Goal: Information Seeking & Learning: Find specific fact

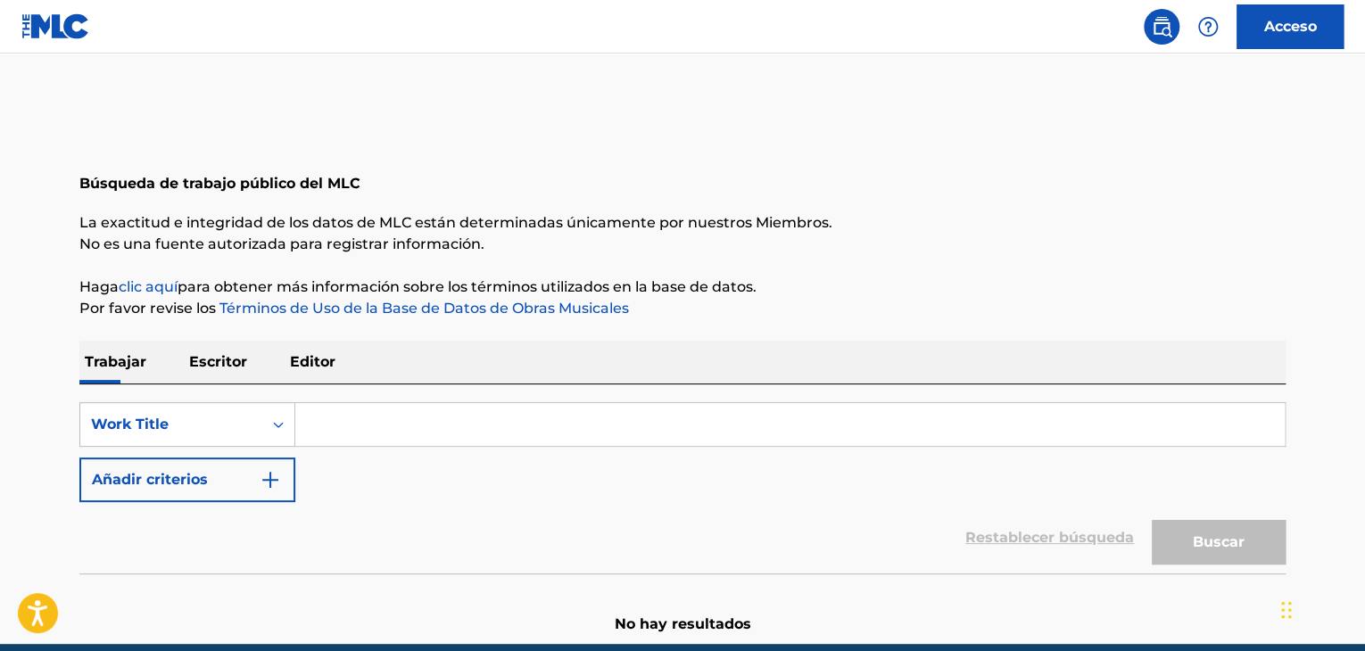
click at [405, 432] on input "Formulario de búsqueda" at bounding box center [789, 424] width 989 height 43
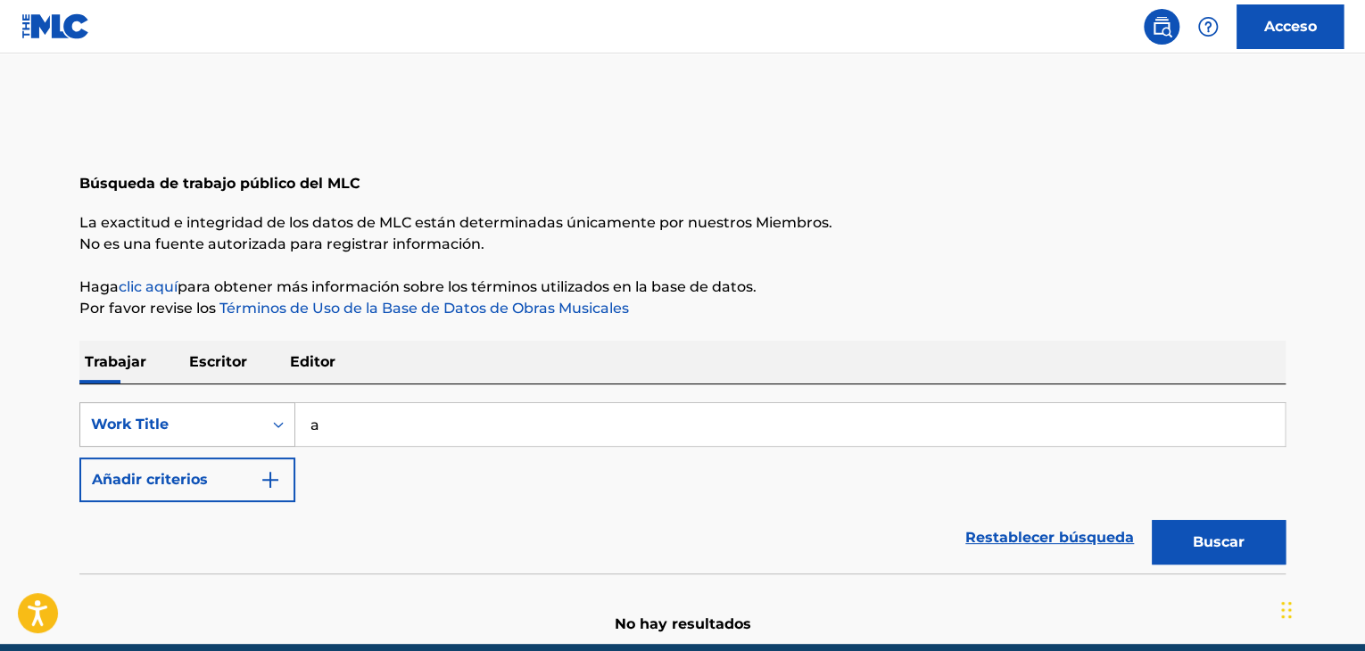
drag, startPoint x: 392, startPoint y: 425, endPoint x: 284, endPoint y: 412, distance: 108.7
click at [284, 412] on div "SearchWithCriteriacff2c4fa-08ff-4cc8-a8cd-f4a4eb410491 Work Title a" at bounding box center [682, 424] width 1206 height 45
drag, startPoint x: 435, startPoint y: 425, endPoint x: 409, endPoint y: 425, distance: 26.8
click at [409, 425] on input "Ausencia y OL" at bounding box center [789, 424] width 989 height 43
type input "Ausencia y OL"
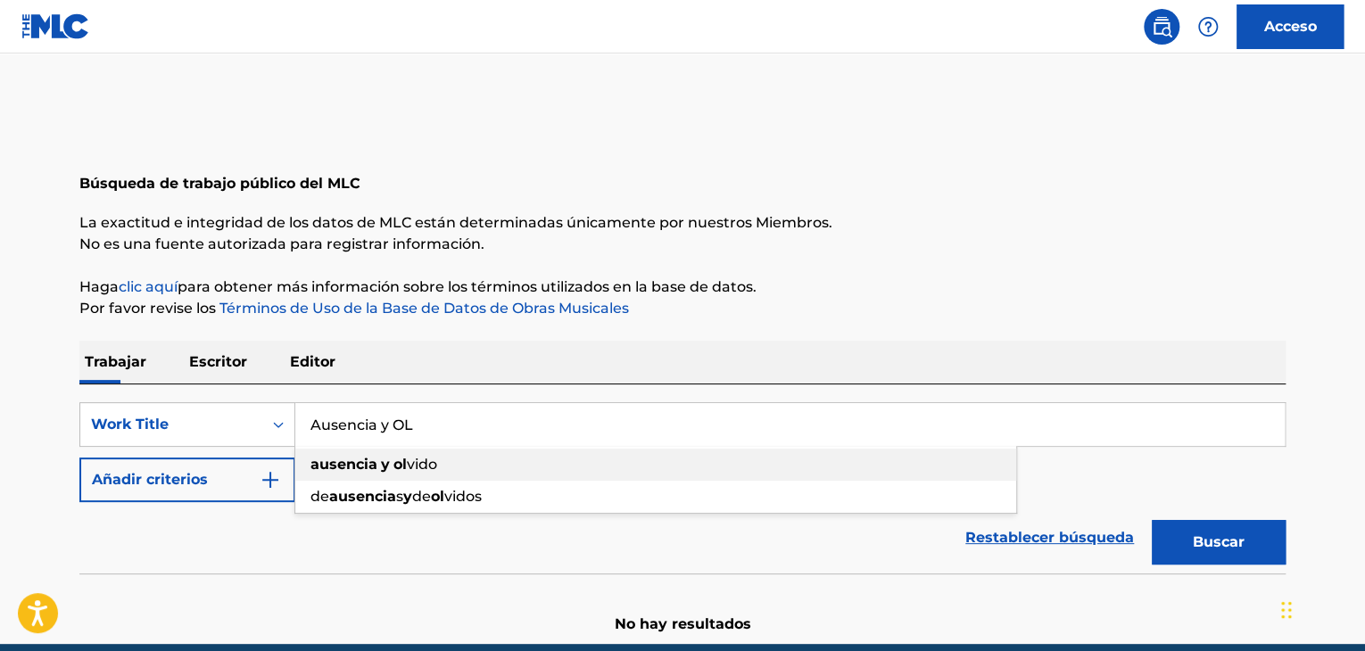
click at [434, 476] on div "ausencia y ol vido" at bounding box center [655, 465] width 721 height 32
click at [1213, 557] on button "Buscar" at bounding box center [1219, 542] width 134 height 45
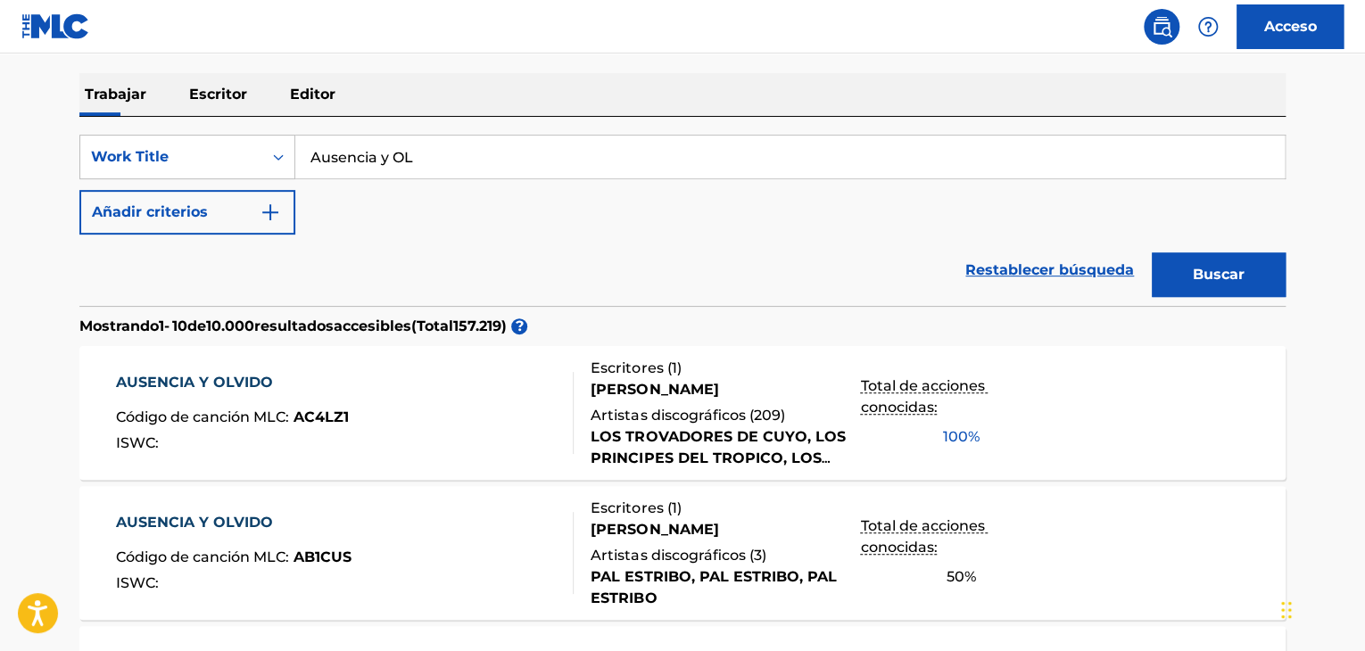
scroll to position [446, 0]
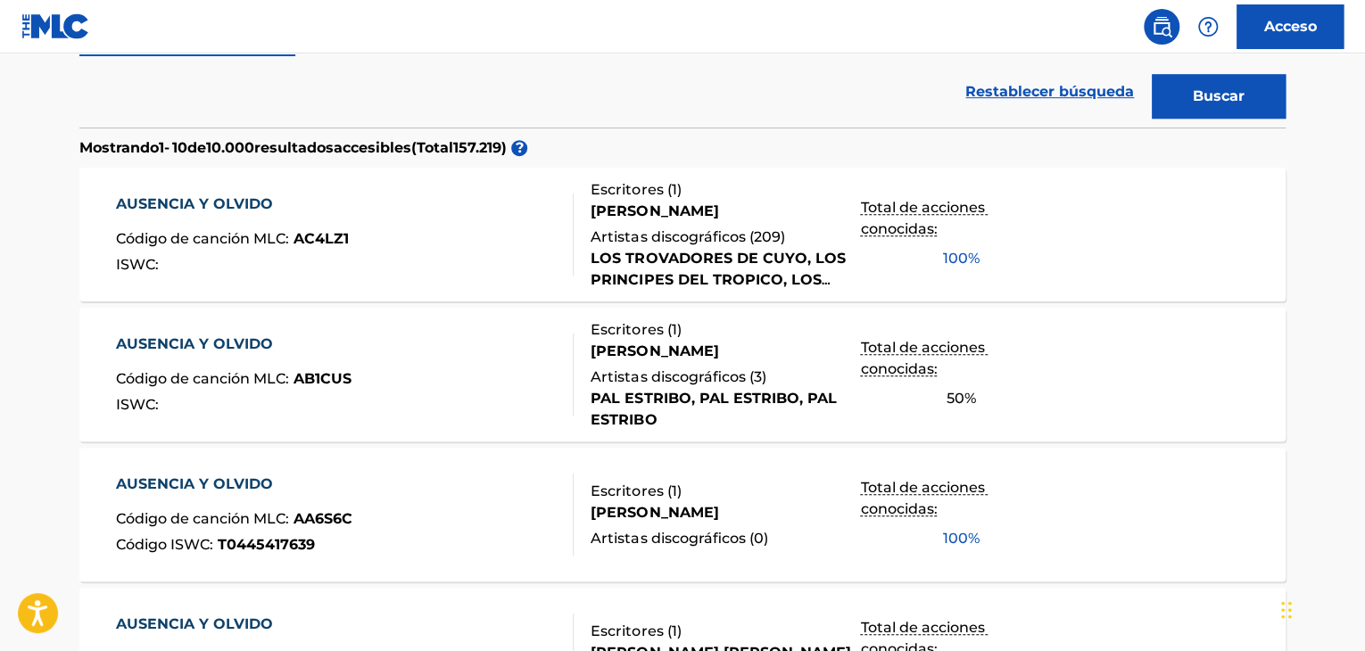
click at [753, 393] on font "PAL ESTRIBO, PAL ESTRIBO, PAL ESTRIBO" at bounding box center [712, 409] width 245 height 38
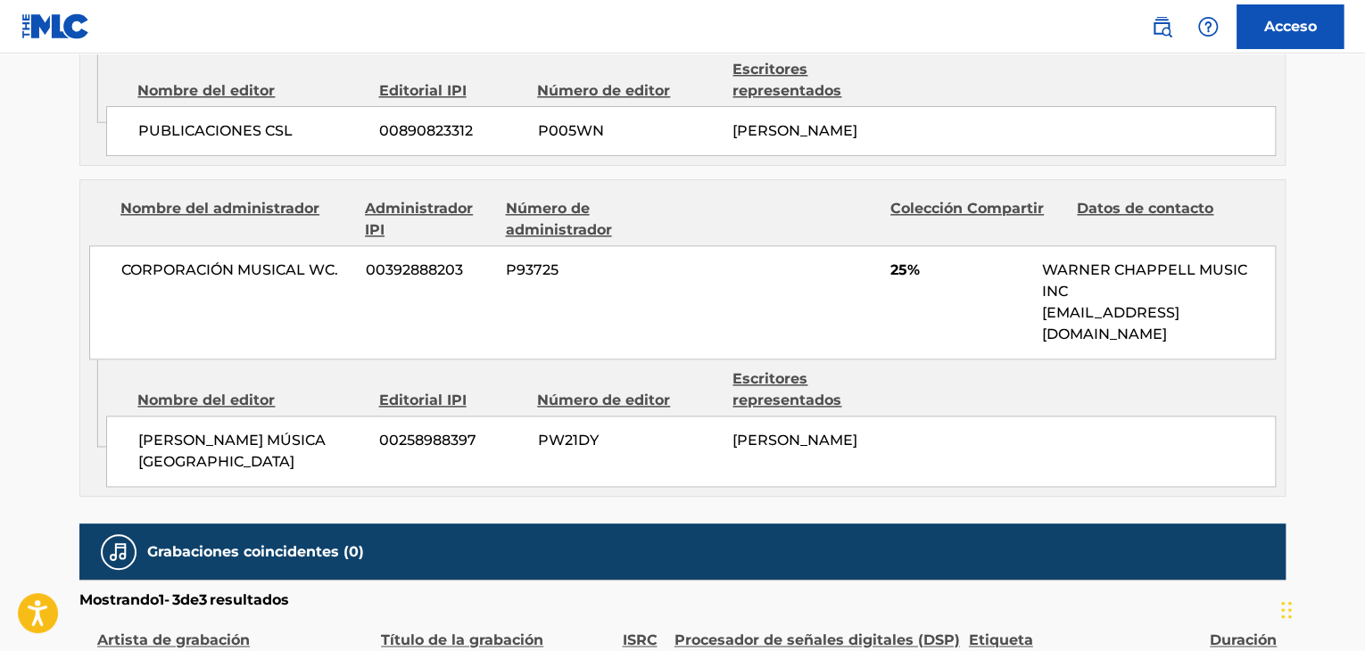
scroll to position [1070, 0]
